Goal: Transaction & Acquisition: Subscribe to service/newsletter

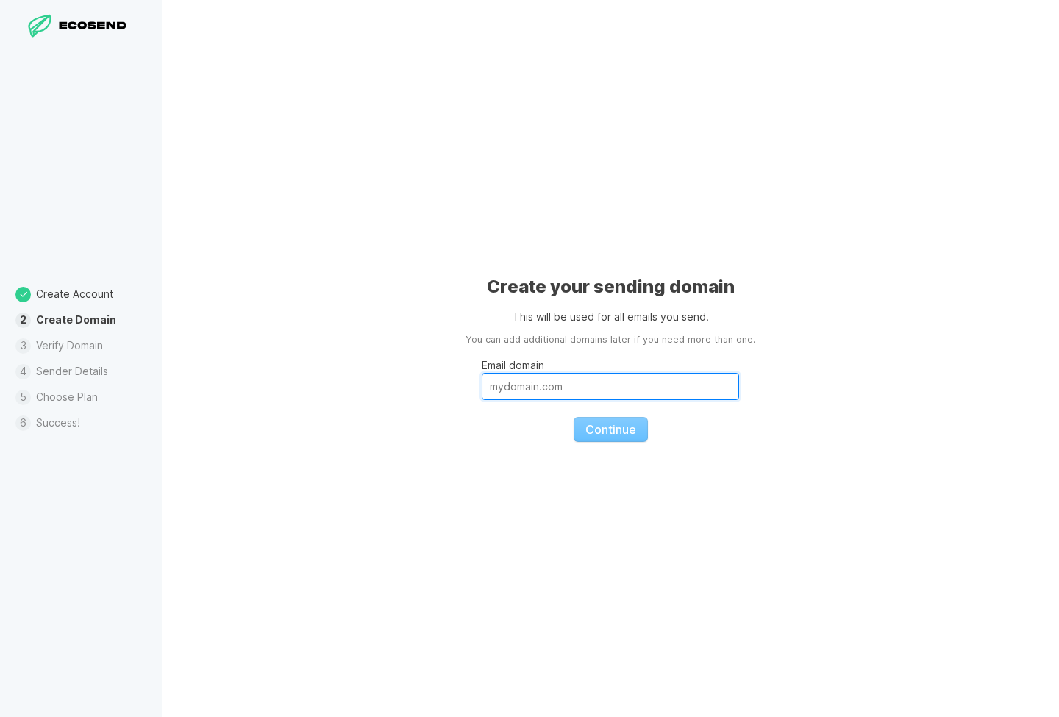
click at [535, 394] on input "Email domain" at bounding box center [610, 386] width 257 height 27
click at [425, 382] on div "Create your sending domain This will be used for all emails you send. You can a…" at bounding box center [610, 358] width 897 height 717
click at [649, 388] on input "Email domain" at bounding box center [610, 386] width 257 height 27
click at [310, 338] on div "Create your sending domain This will be used for all emails you send. You can a…" at bounding box center [610, 358] width 897 height 717
click at [539, 388] on input "Email domain" at bounding box center [610, 386] width 257 height 27
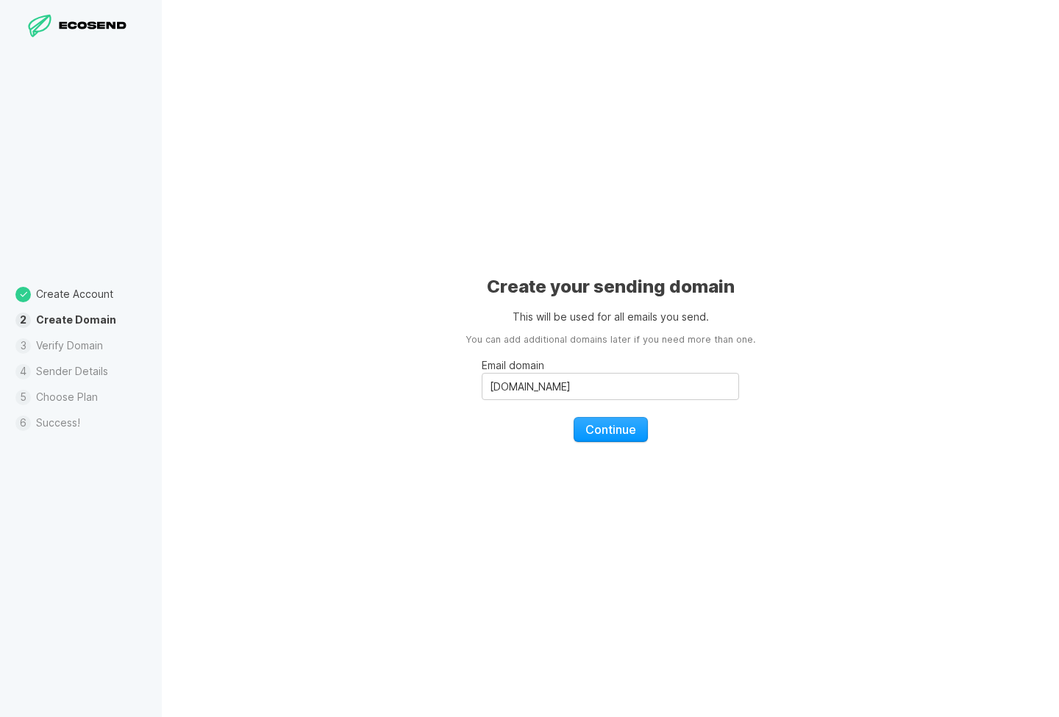
click at [510, 445] on div "Create your sending domain This will be used for all emails you send. You can a…" at bounding box center [610, 358] width 897 height 717
click at [583, 385] on input "[DOMAIN_NAME]" at bounding box center [610, 386] width 257 height 27
click at [516, 385] on input "[PERSON_NAME][DOMAIN_NAME][PERSON_NAME]" at bounding box center [610, 386] width 257 height 27
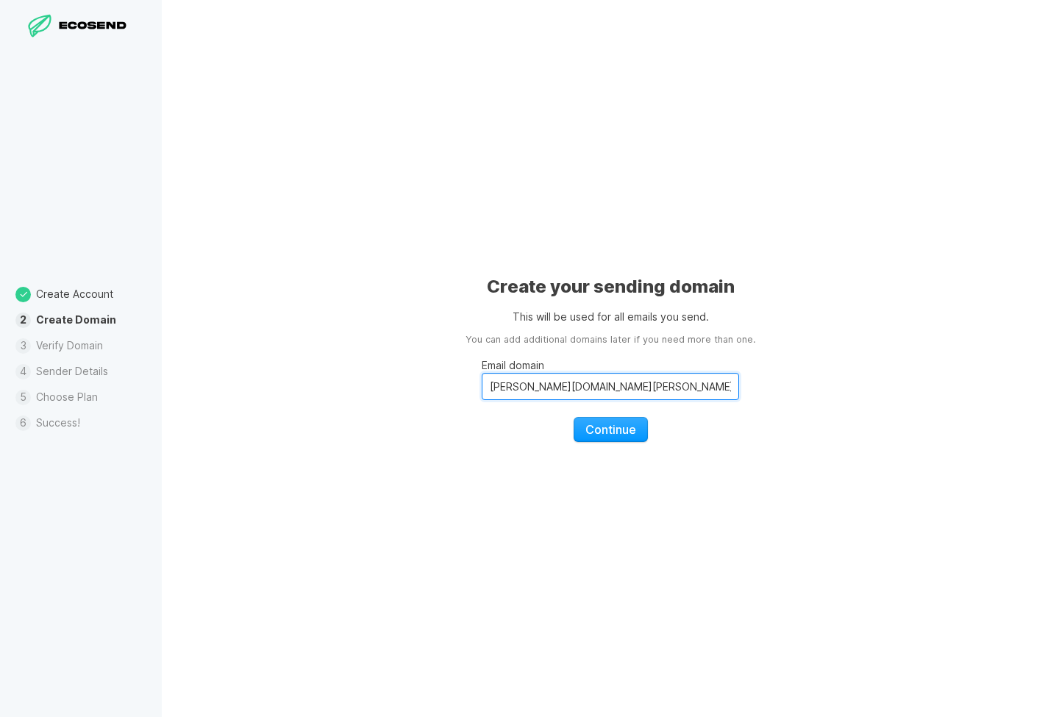
click at [513, 389] on input "[PERSON_NAME][DOMAIN_NAME][PERSON_NAME]" at bounding box center [610, 386] width 257 height 27
click at [568, 509] on div "Create your sending domain This will be used for all emails you send. You can a…" at bounding box center [610, 358] width 897 height 717
click at [512, 388] on input "[DOMAIN_NAME]" at bounding box center [610, 386] width 257 height 27
click at [505, 477] on div "Create your sending domain This will be used for all emails you send. You can a…" at bounding box center [610, 358] width 897 height 717
click at [511, 383] on input "[DOMAIN_NAME]" at bounding box center [610, 386] width 257 height 27
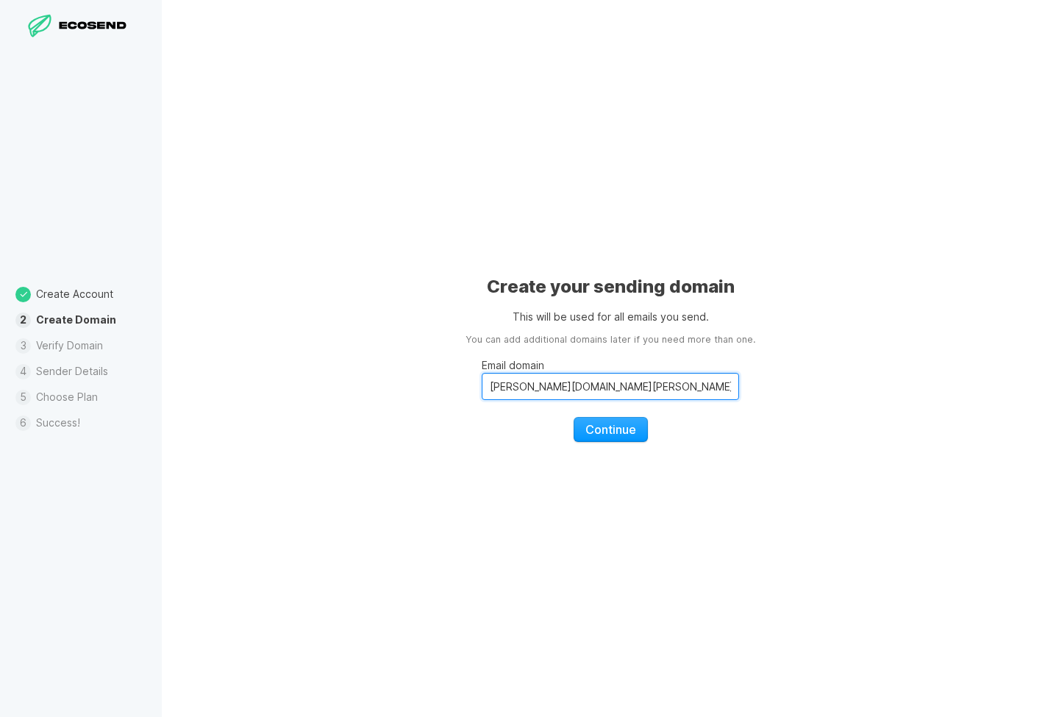
type input "[PERSON_NAME][DOMAIN_NAME][PERSON_NAME]"
click at [544, 401] on fieldset "Email domain [DOMAIN_NAME][PERSON_NAME] Continue" at bounding box center [610, 394] width 257 height 95
click at [516, 387] on input "[PERSON_NAME][DOMAIN_NAME][PERSON_NAME]" at bounding box center [610, 386] width 257 height 27
click at [512, 388] on input "[PERSON_NAME][DOMAIN_NAME][PERSON_NAME]" at bounding box center [610, 386] width 257 height 27
drag, startPoint x: 555, startPoint y: 388, endPoint x: 445, endPoint y: 388, distance: 109.6
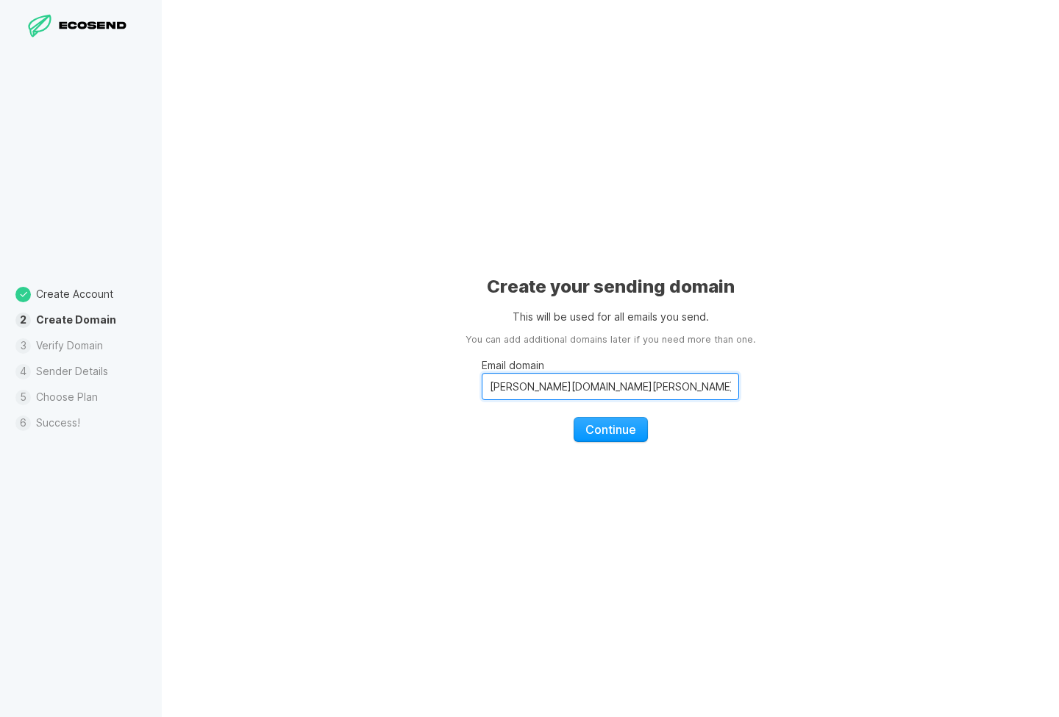
click at [445, 388] on div "Create your sending domain This will be used for all emails you send. You can a…" at bounding box center [610, 358] width 897 height 717
click at [637, 519] on div "Create your sending domain This will be used for all emails you send. You can a…" at bounding box center [610, 358] width 897 height 717
click at [595, 442] on div "Create your sending domain This will be used for all emails you send. You can a…" at bounding box center [610, 358] width 897 height 717
click at [600, 433] on span "Continue" at bounding box center [611, 429] width 51 height 15
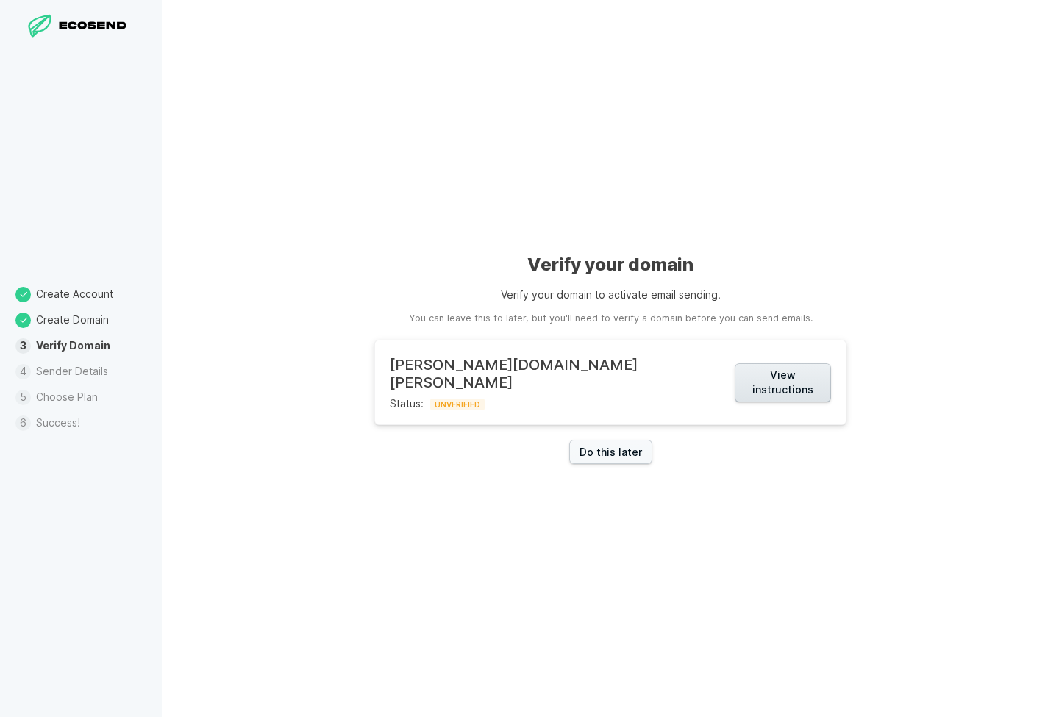
click at [735, 390] on button "View instructions" at bounding box center [783, 382] width 96 height 39
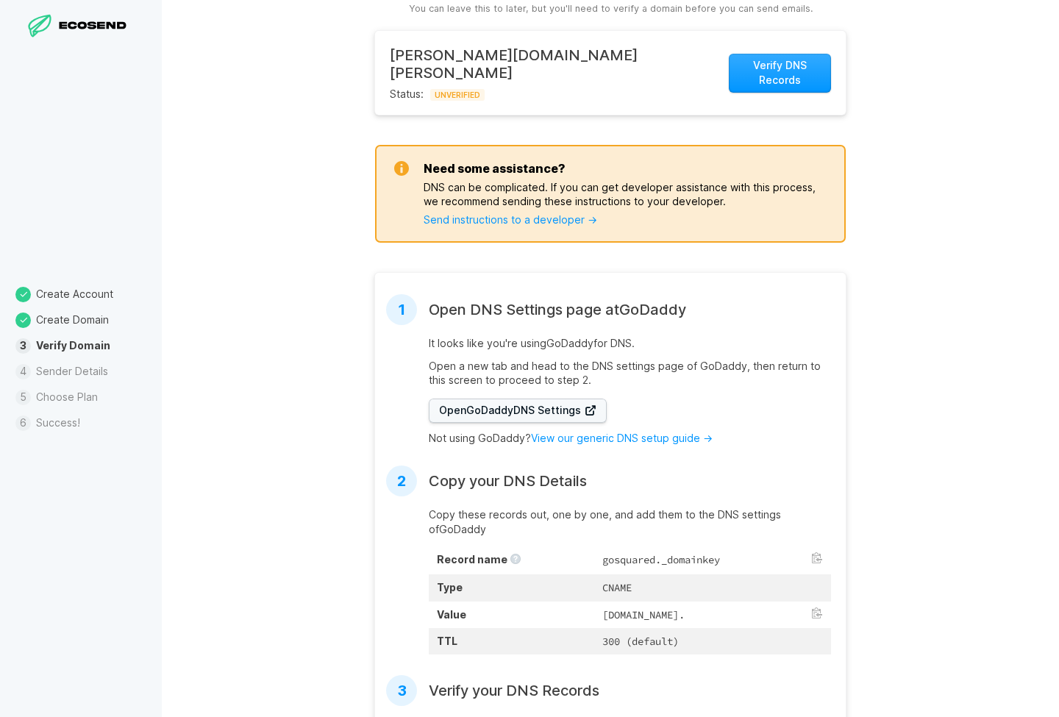
scroll to position [95, 0]
click at [453, 402] on span "Open GoDaddy DNS Settings" at bounding box center [517, 409] width 157 height 15
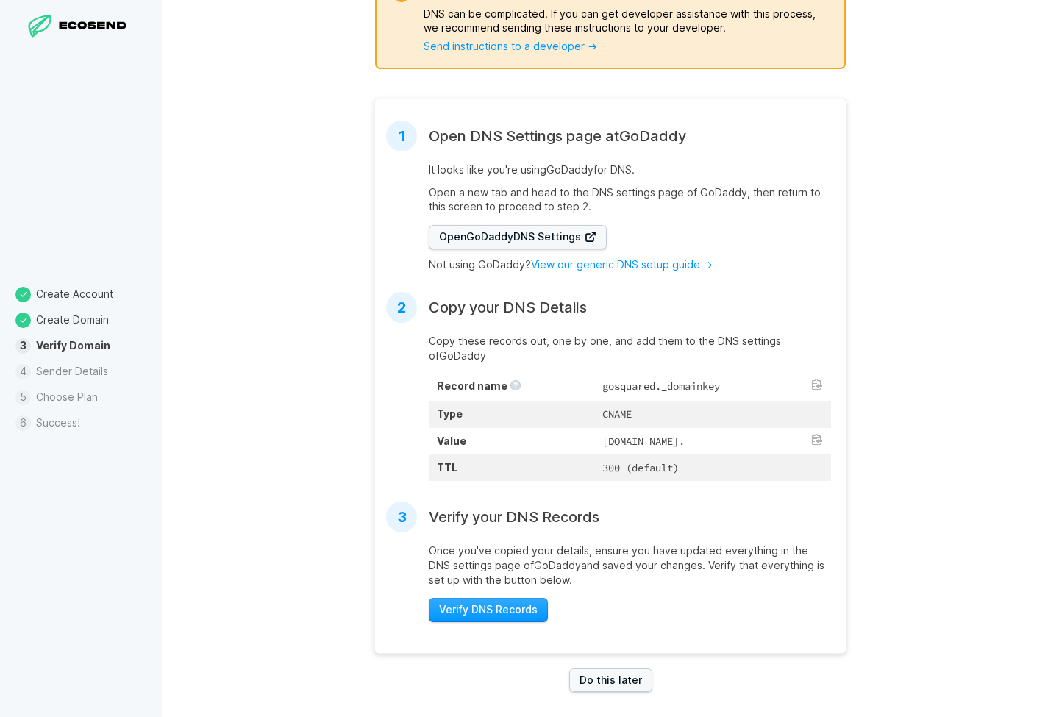
scroll to position [266, 0]
click at [615, 530] on link "Do this later" at bounding box center [610, 681] width 83 height 24
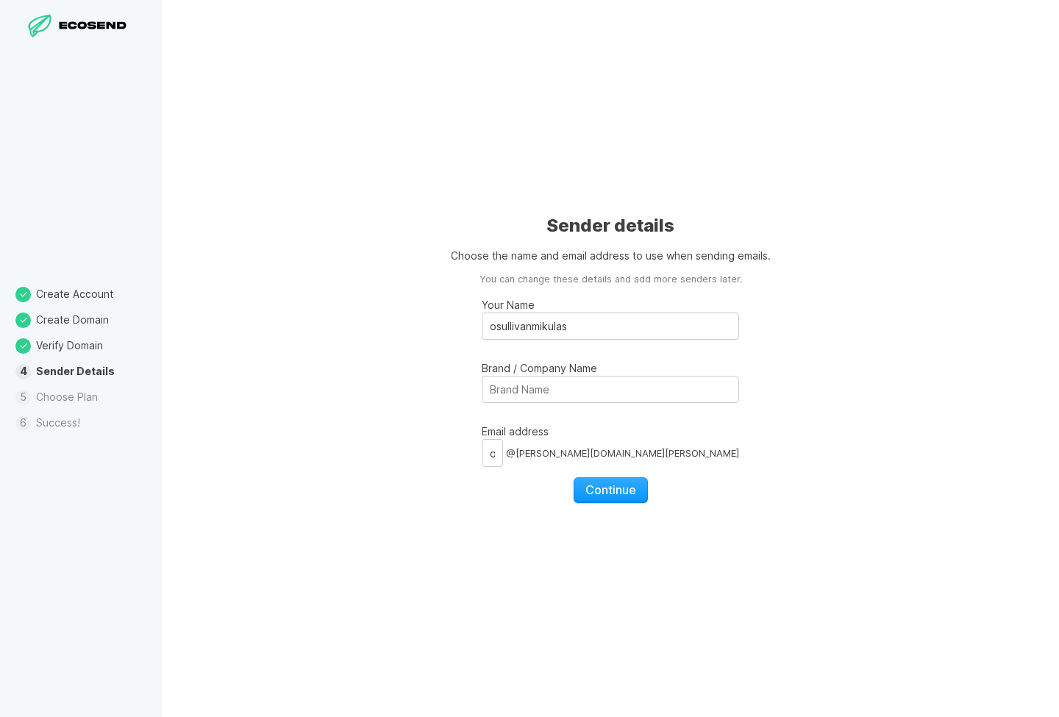
click at [546, 491] on fieldset "Your Name osullivanmikulas Brand / Company Name Email address osullivanmikulas …" at bounding box center [610, 395] width 257 height 216
click at [555, 394] on input "Brand / Company Name" at bounding box center [610, 389] width 257 height 27
type input "[PERSON_NAME]"
click at [563, 524] on div "Sender details Choose the name and email address to use when sending emails. Yo…" at bounding box center [610, 358] width 897 height 717
click at [608, 494] on span "Continue" at bounding box center [611, 490] width 51 height 15
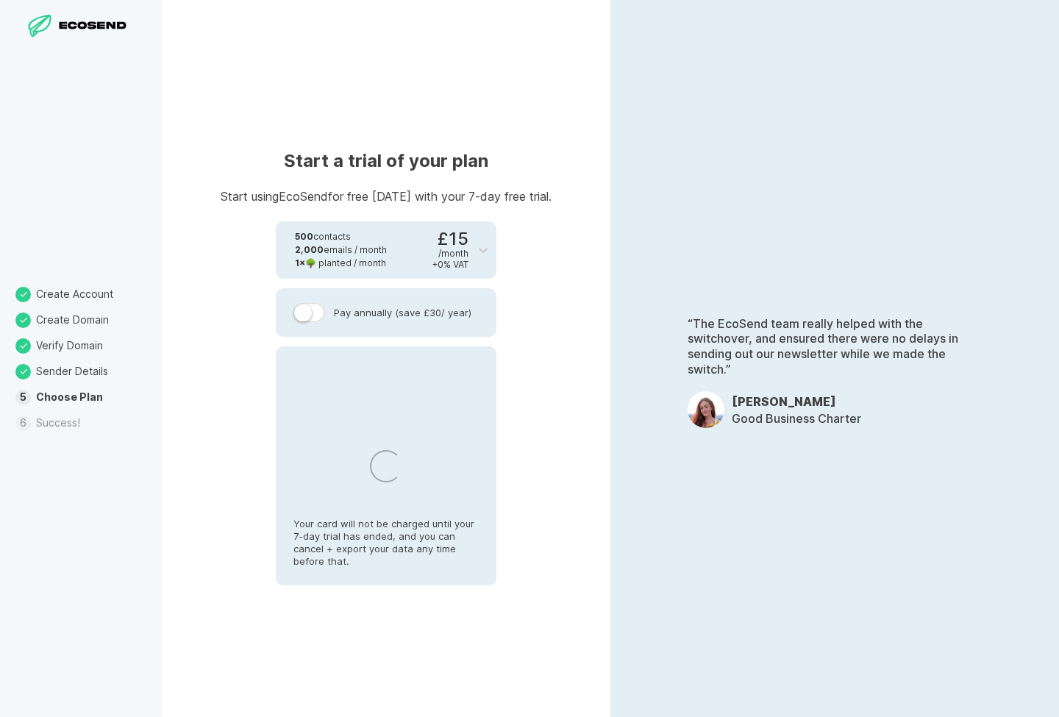
select select "CZ"
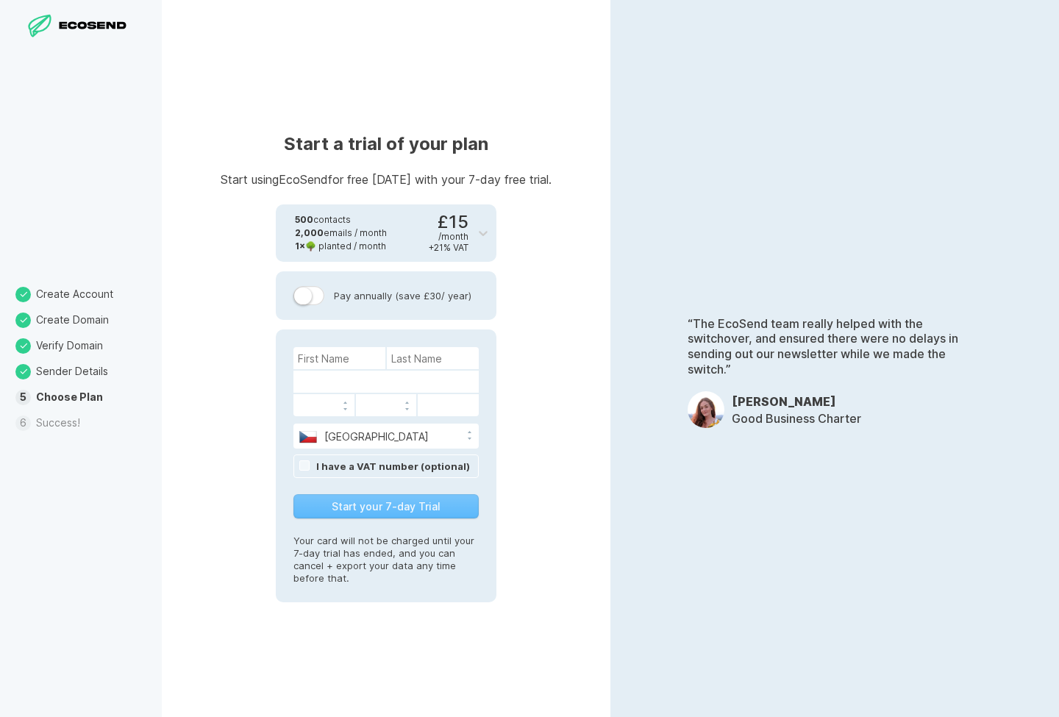
click at [314, 303] on label at bounding box center [309, 295] width 31 height 19
click at [0, 0] on input "Pay annually (save £30 / year)" at bounding box center [0, 0] width 0 height 0
click at [314, 303] on label at bounding box center [309, 295] width 31 height 19
click at [0, 0] on input "Pay annually (save £30 / year)" at bounding box center [0, 0] width 0 height 0
click at [90, 35] on div at bounding box center [80, 26] width 113 height 25
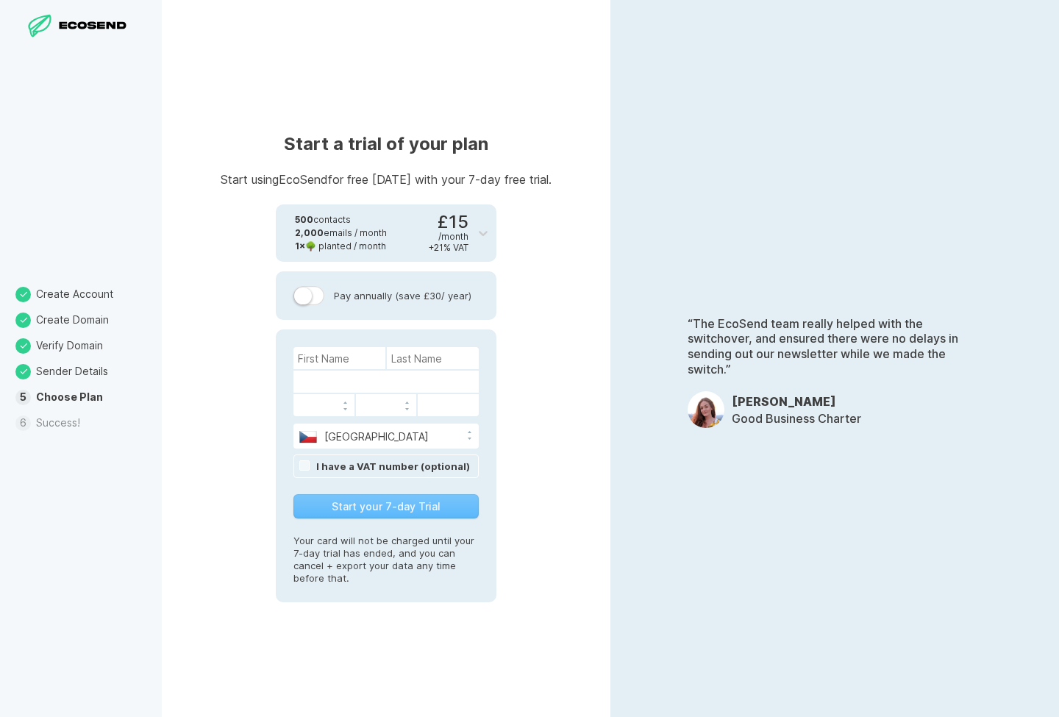
click at [99, 14] on div at bounding box center [80, 26] width 113 height 25
click at [79, 296] on li "Create Account" at bounding box center [81, 295] width 162 height 26
